Goal: Task Accomplishment & Management: Manage account settings

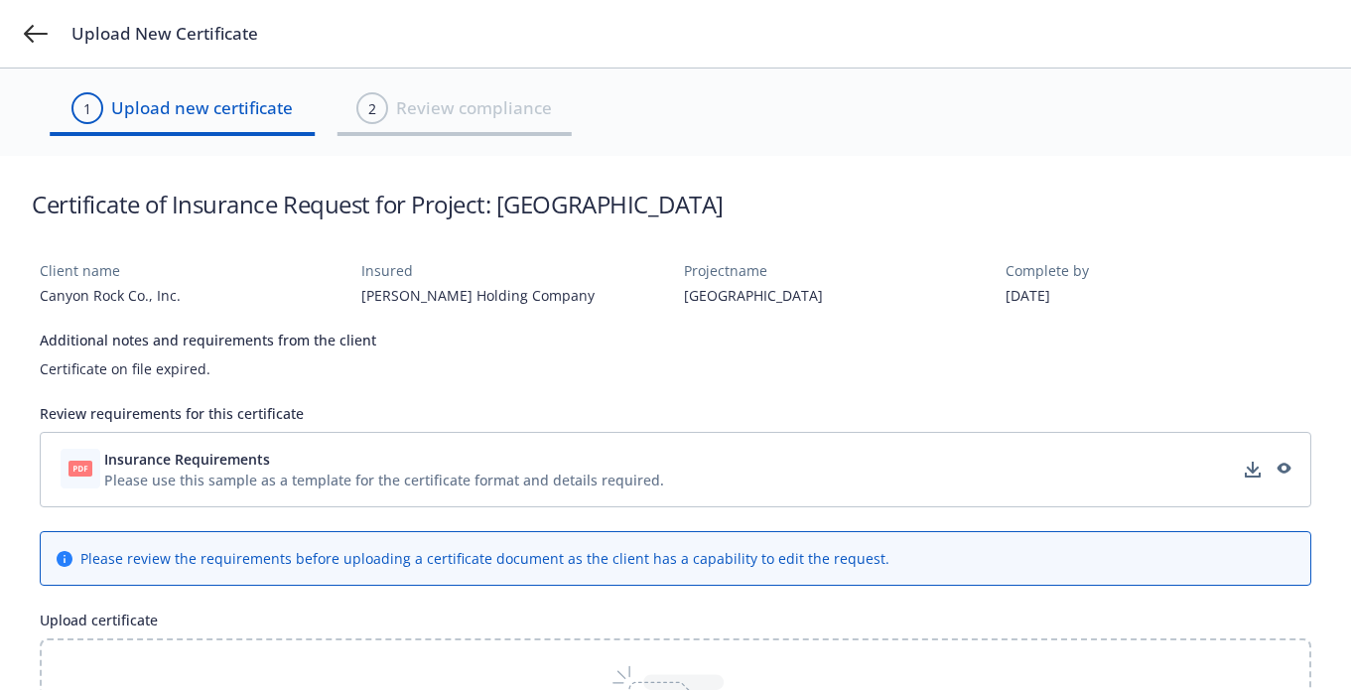
click at [1035, 500] on div "Insurance Requirements Please use this sample as a template for the certificate…" at bounding box center [676, 469] width 1272 height 75
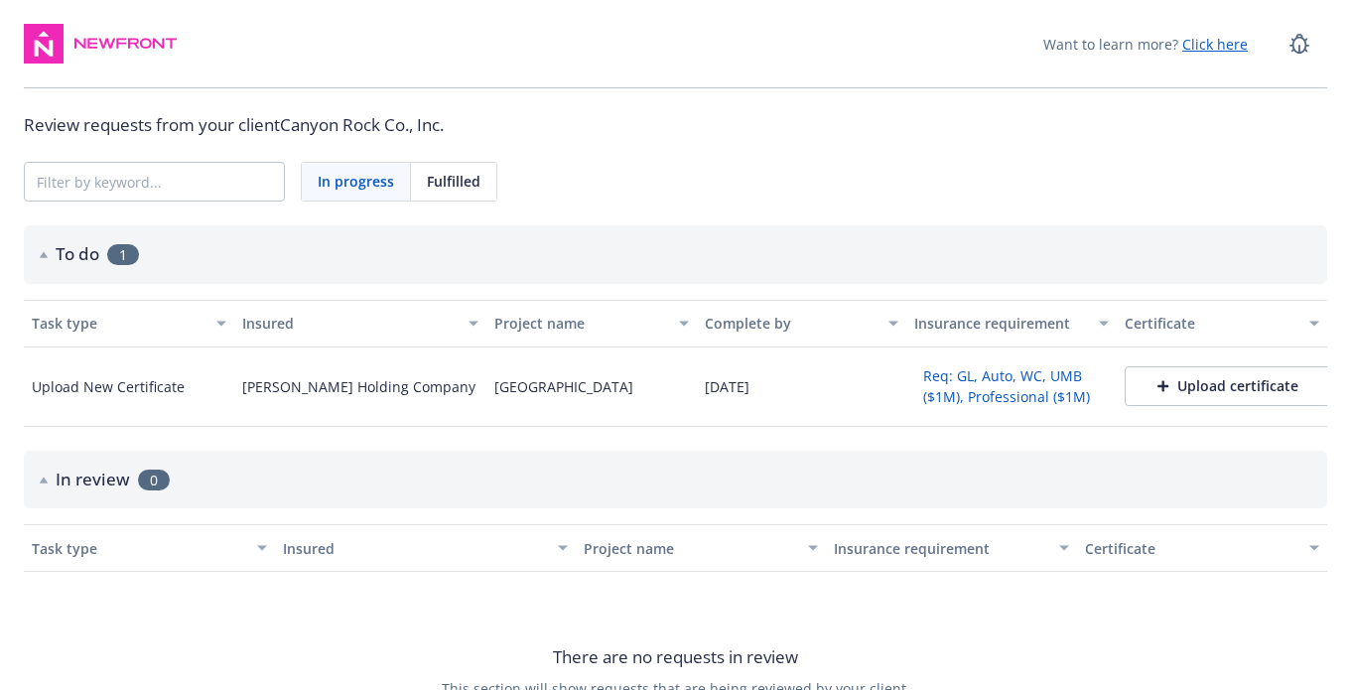
click at [936, 389] on button "Req: GL, Auto, WC, UMB ($1M), Professional ($1M)" at bounding box center [1011, 386] width 195 height 52
click at [439, 187] on span "Fulfilled" at bounding box center [454, 181] width 54 height 21
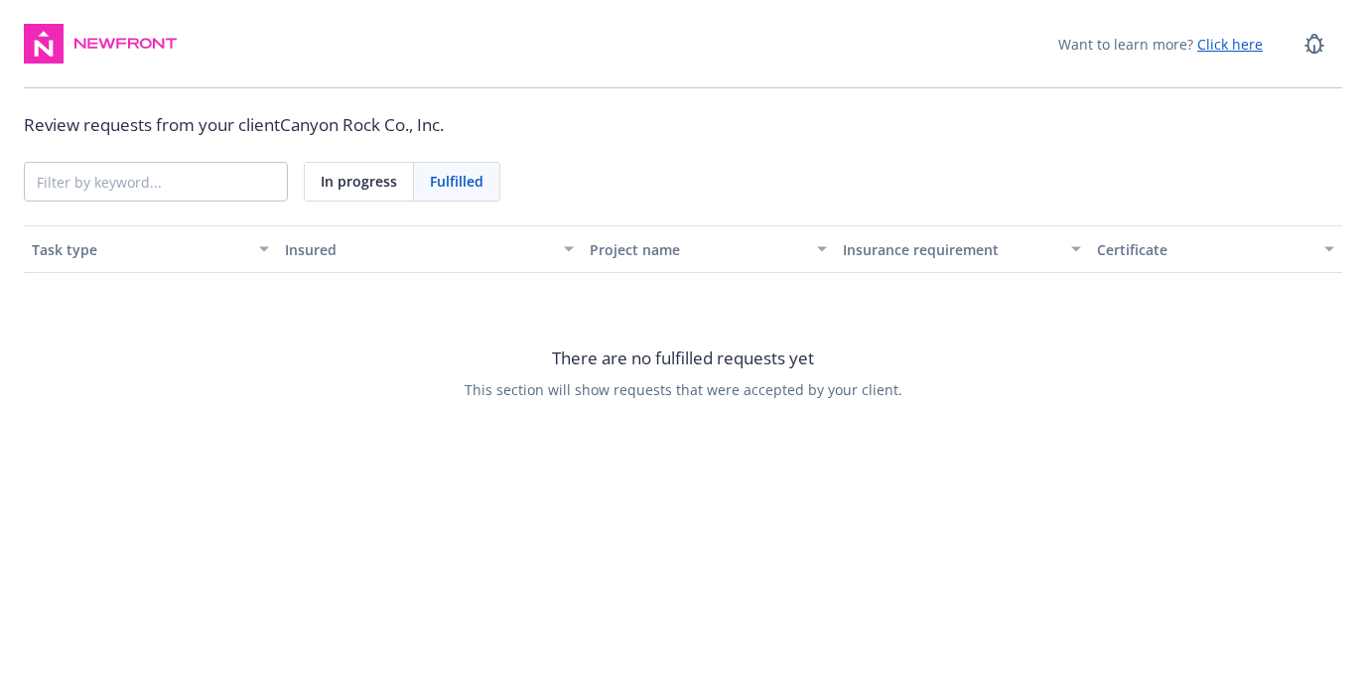
click at [340, 184] on span "In progress" at bounding box center [359, 181] width 76 height 21
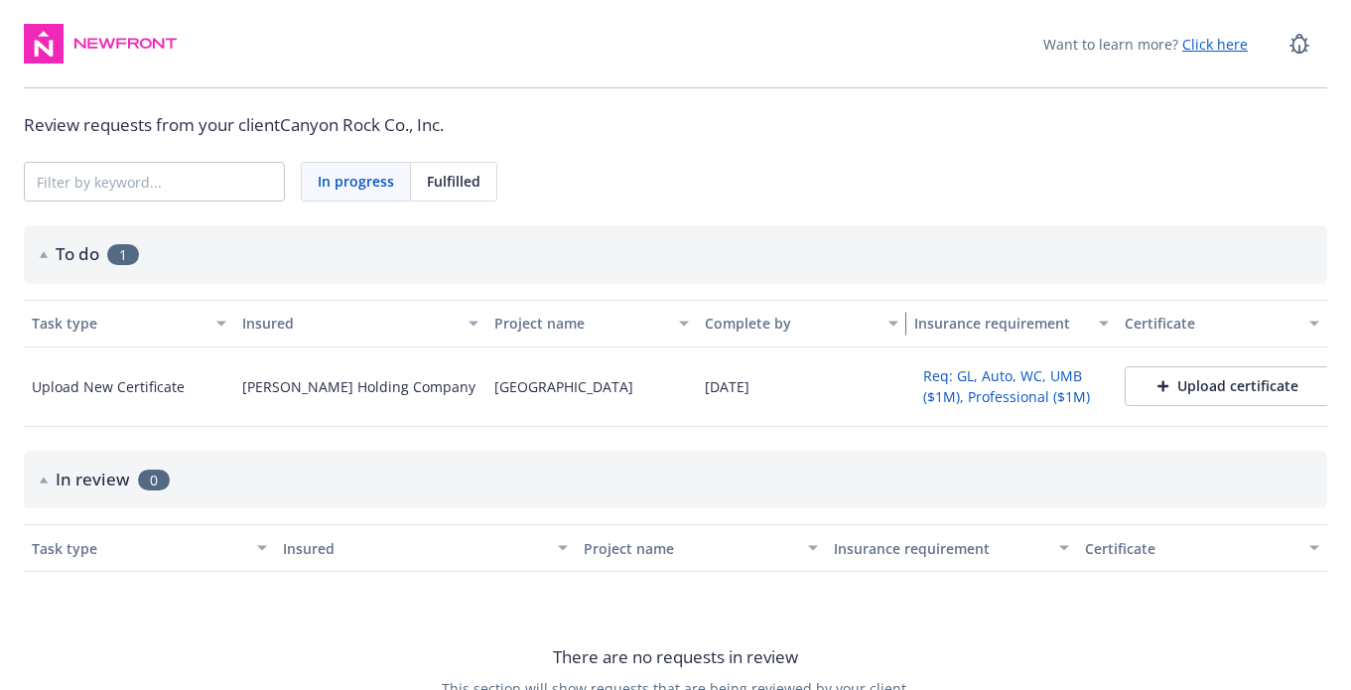
click at [894, 327] on div "button" at bounding box center [897, 324] width 10 height 46
click at [894, 323] on div "button" at bounding box center [897, 324] width 10 height 46
copy div "[GEOGRAPHIC_DATA]"
drag, startPoint x: 496, startPoint y: 385, endPoint x: 613, endPoint y: 385, distance: 116.2
click at [613, 385] on div "[GEOGRAPHIC_DATA]" at bounding box center [592, 387] width 210 height 79
